Goal: Task Accomplishment & Management: Use online tool/utility

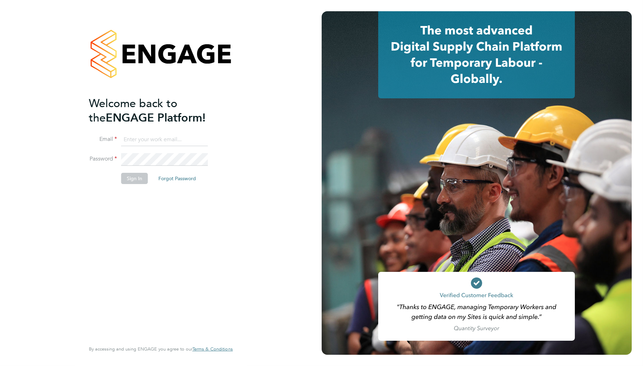
type input "Samantha.briggs@rtcgroupplc.co.uk"
click at [134, 173] on button "Sign In" at bounding box center [134, 178] width 27 height 11
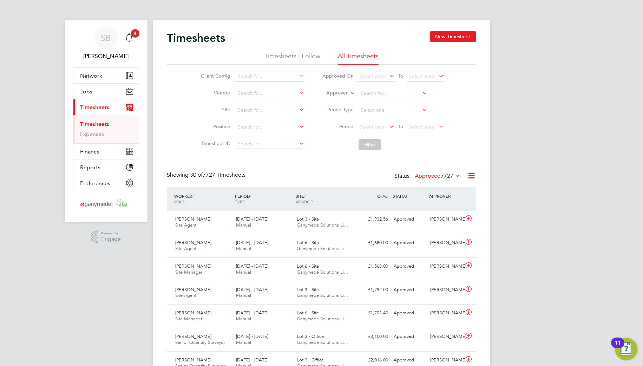
click at [471, 174] on icon at bounding box center [471, 175] width 9 height 9
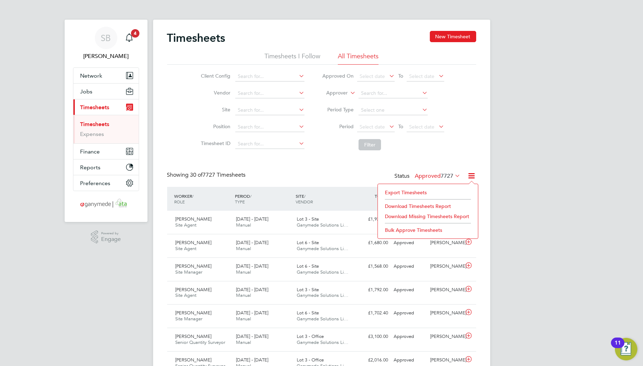
click at [451, 190] on li "Export Timesheets" at bounding box center [427, 192] width 93 height 10
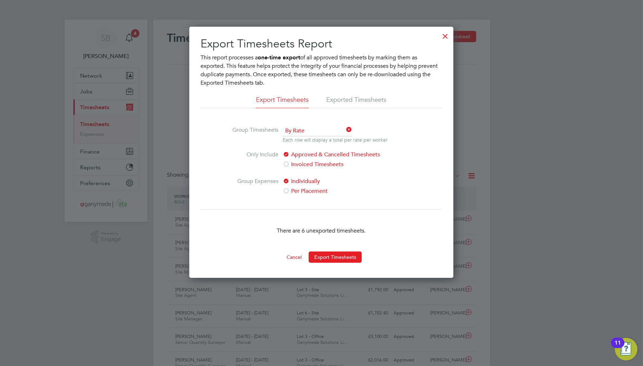
click at [443, 38] on div at bounding box center [445, 34] width 13 height 13
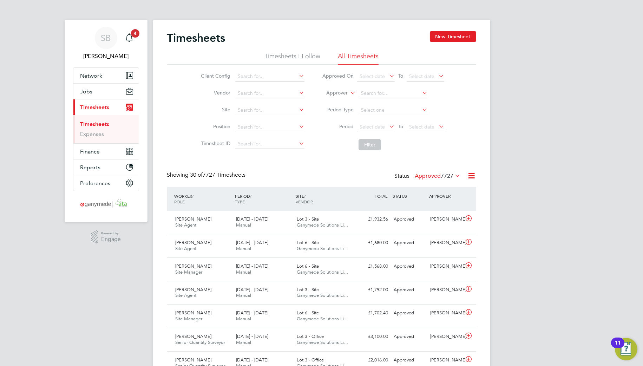
click at [471, 177] on icon at bounding box center [471, 175] width 9 height 9
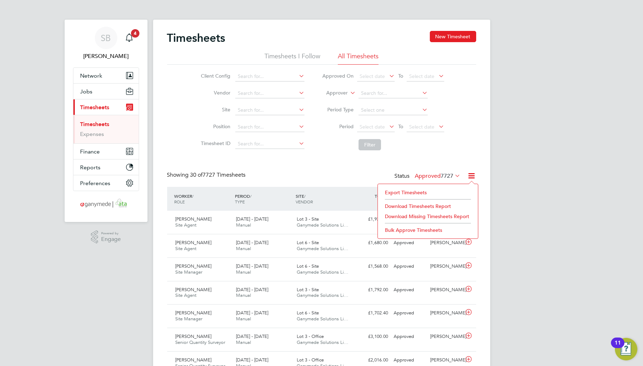
click at [417, 188] on li "Export Timesheets" at bounding box center [427, 192] width 93 height 10
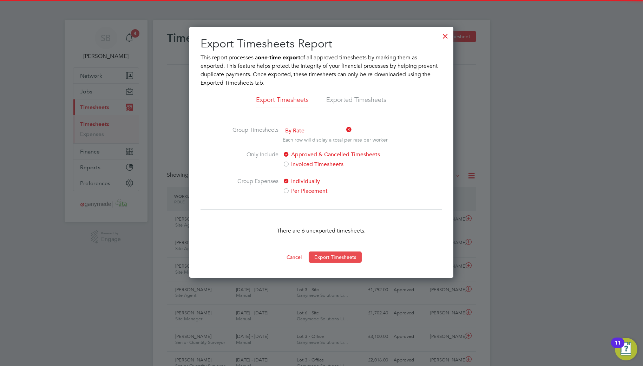
click at [330, 256] on button "Export Timesheets" at bounding box center [334, 256] width 53 height 11
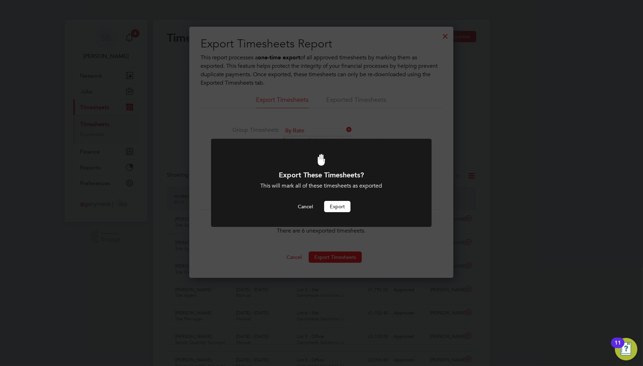
click at [337, 206] on button "Export" at bounding box center [337, 206] width 26 height 11
